Goal: Information Seeking & Learning: Learn about a topic

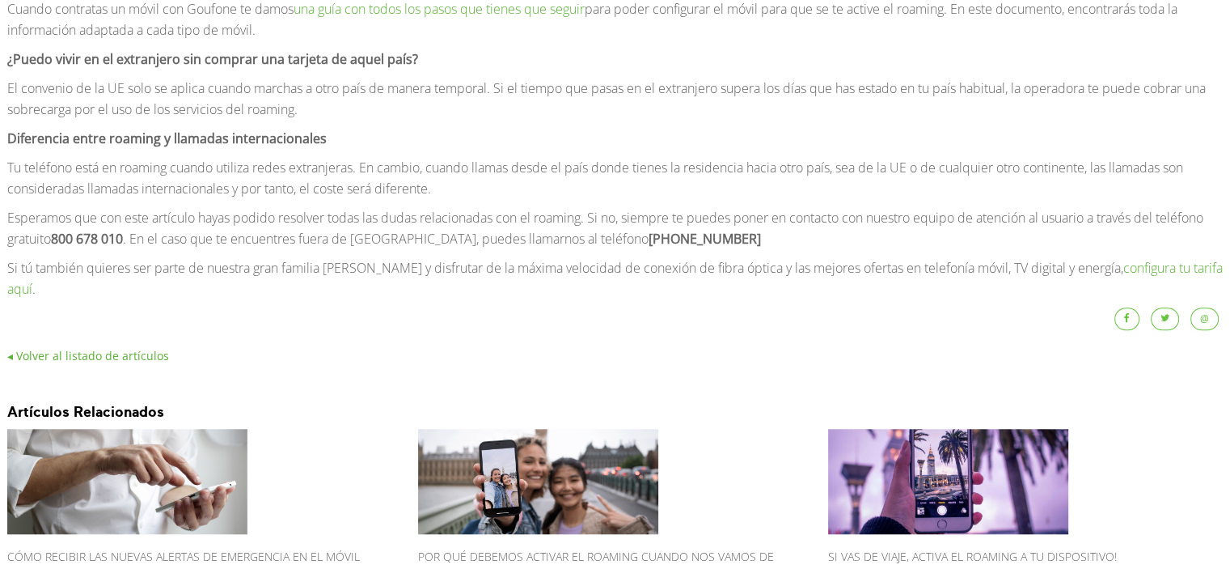
scroll to position [1344, 0]
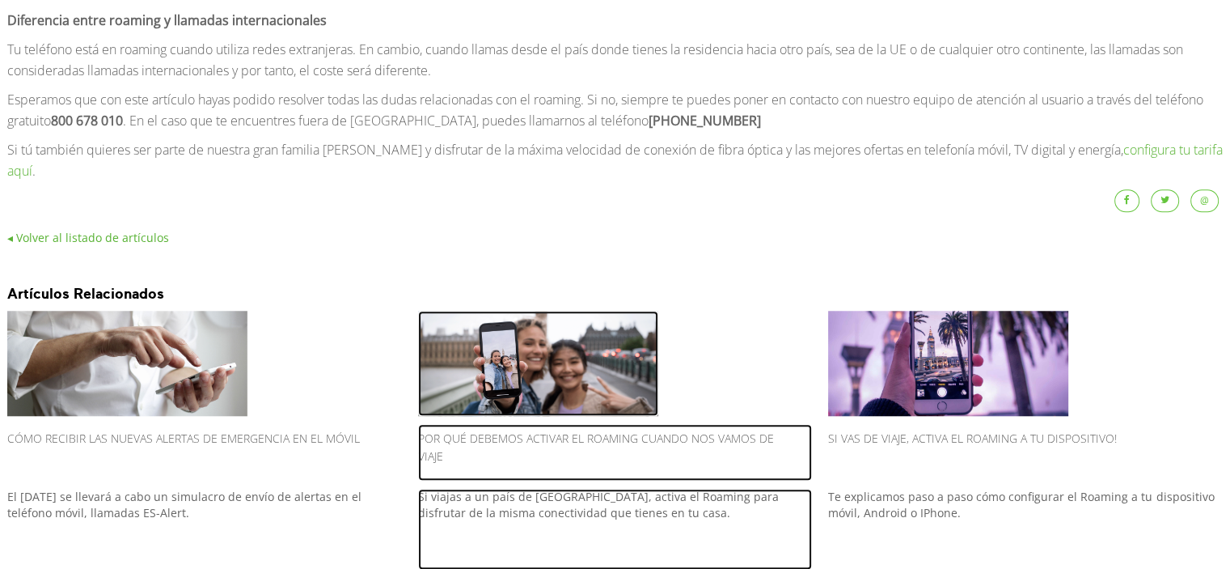
click at [558, 432] on h2 "Por qué debemos activar el Roaming cuando nos vamos de viaje" at bounding box center [615, 452] width 395 height 57
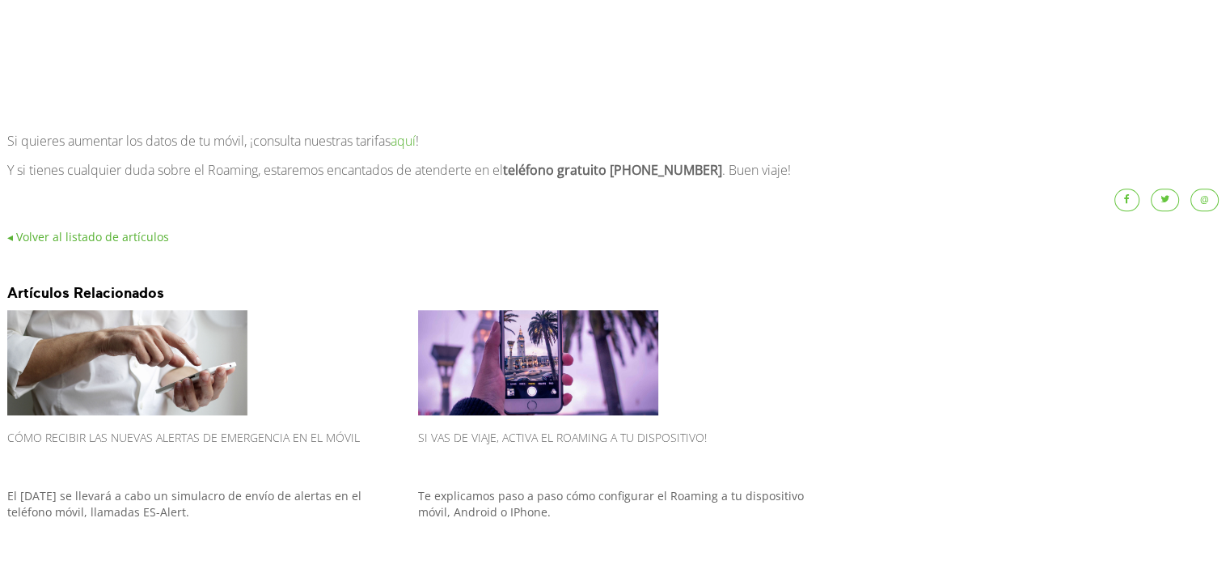
scroll to position [1654, 0]
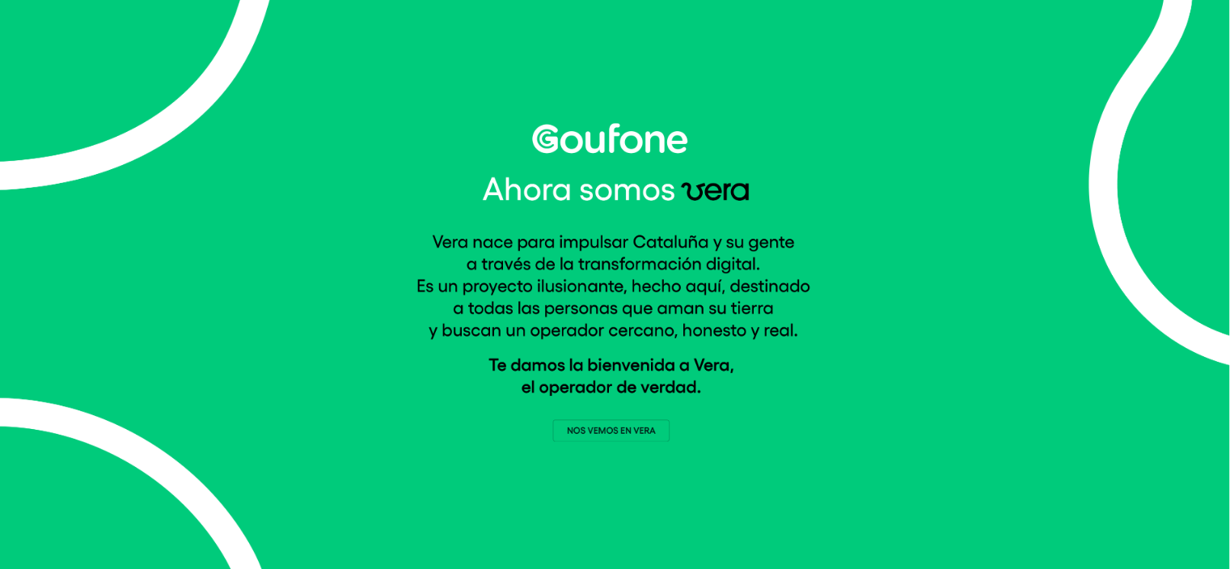
scroll to position [6, 0]
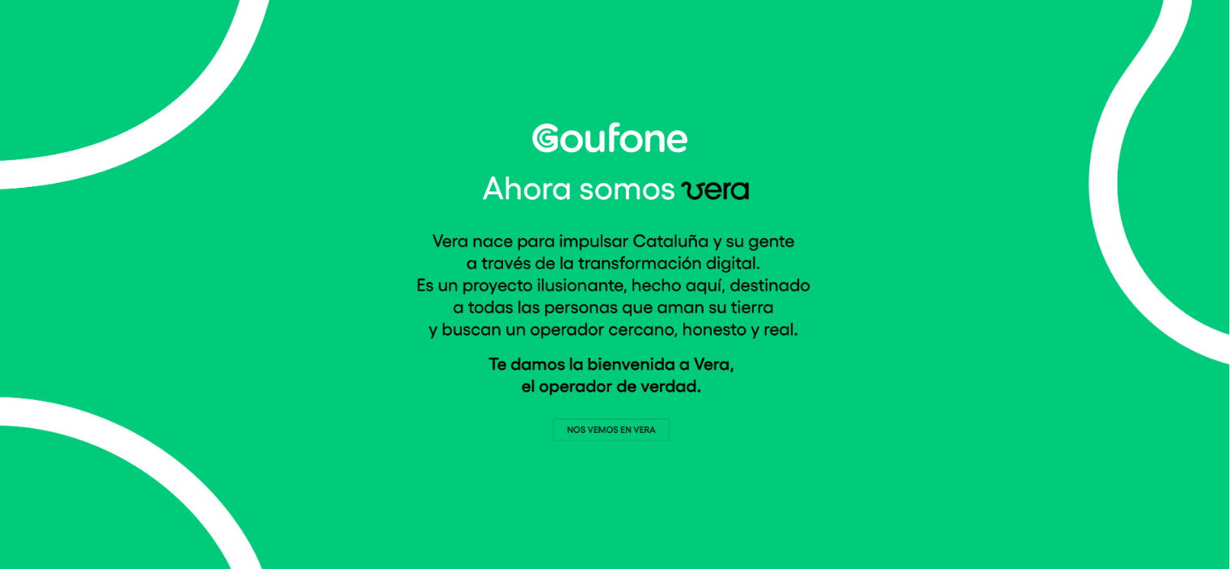
click at [599, 425] on img at bounding box center [615, 281] width 398 height 318
click at [599, 430] on img at bounding box center [615, 281] width 398 height 318
